Goal: Task Accomplishment & Management: Manage account settings

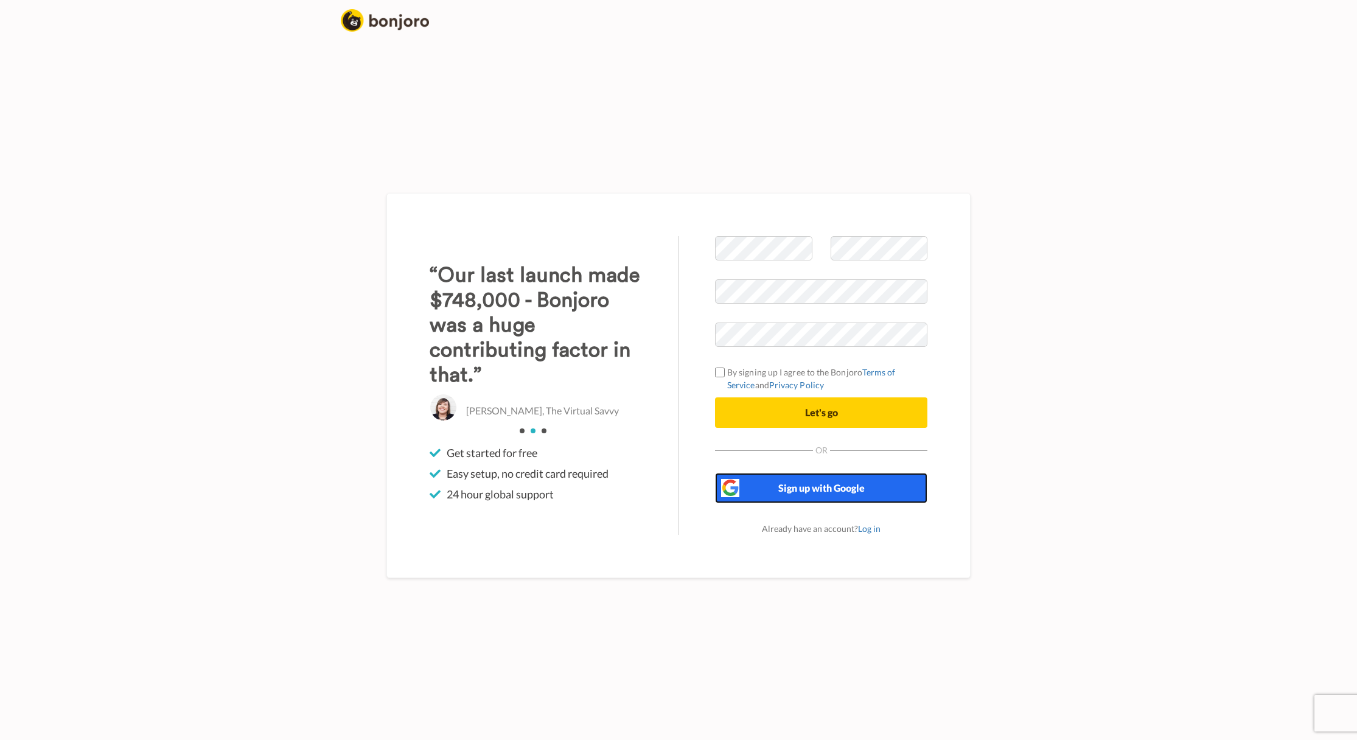
click at [837, 483] on span "Sign up with Google" at bounding box center [821, 488] width 86 height 12
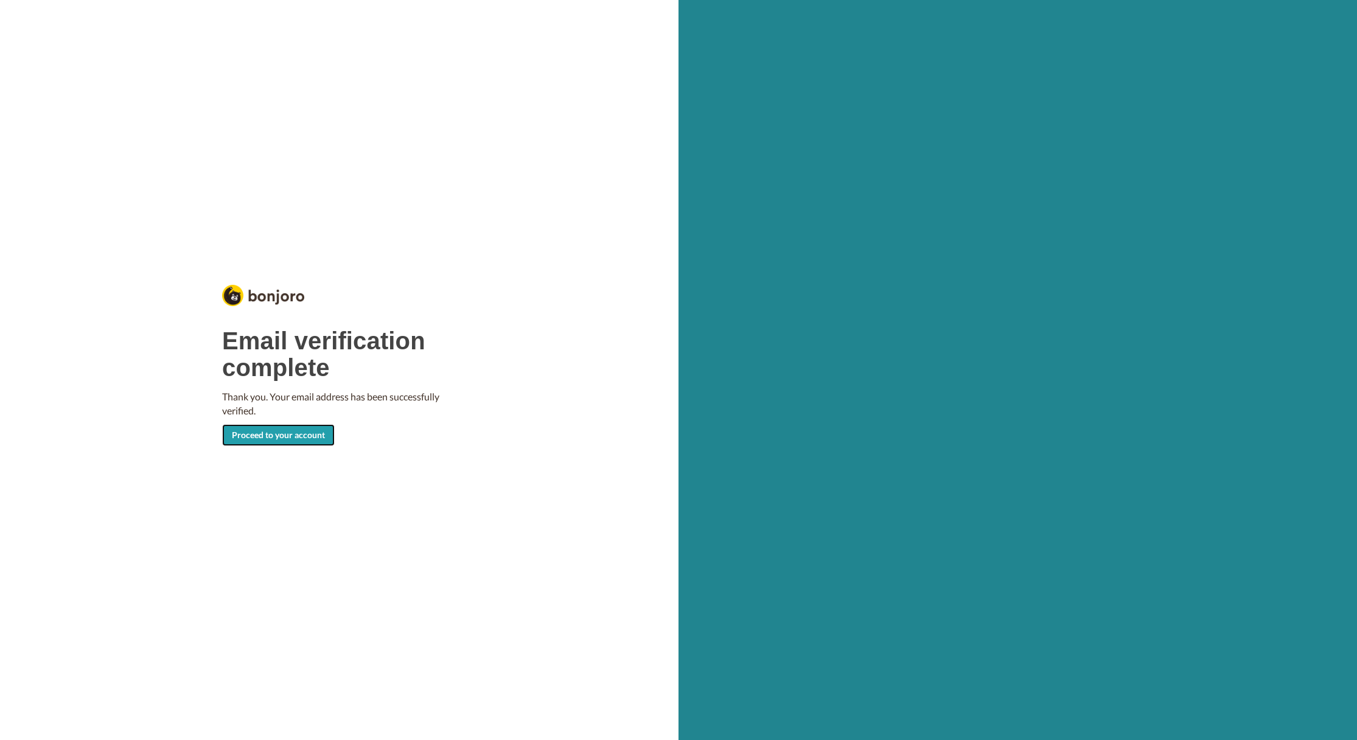
click at [294, 437] on link "Proceed to your account" at bounding box center [278, 435] width 113 height 22
